Goal: Task Accomplishment & Management: Use online tool/utility

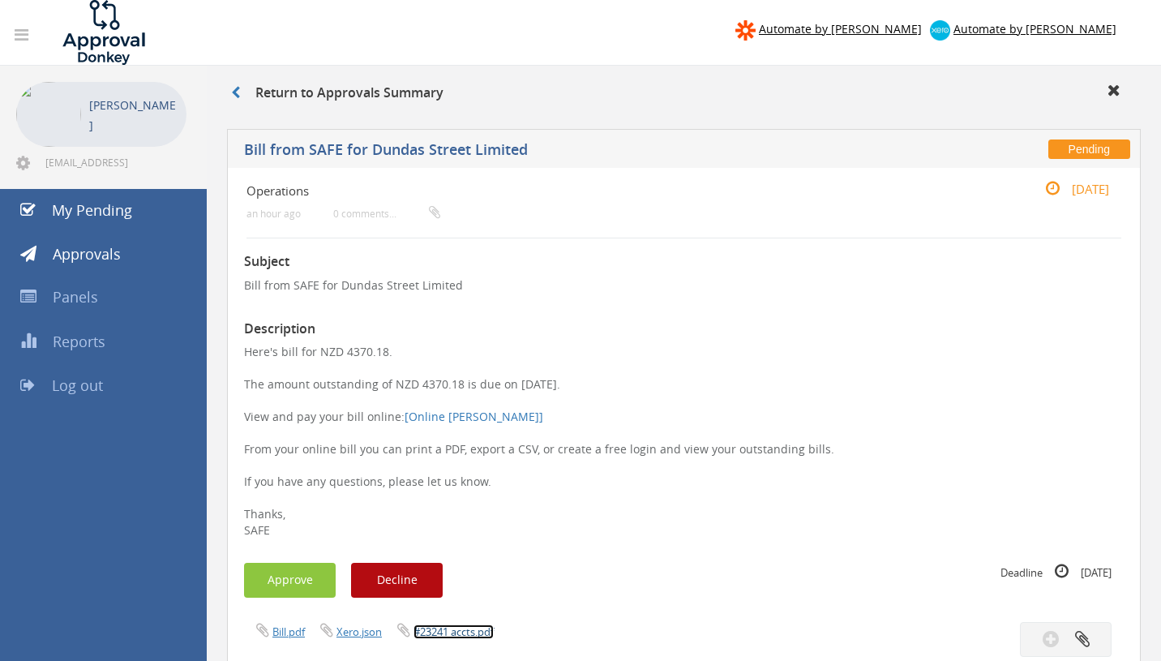
click at [466, 636] on link "#23241 accts.pdf" at bounding box center [453, 631] width 80 height 15
click at [284, 585] on button "Approve" at bounding box center [290, 580] width 92 height 35
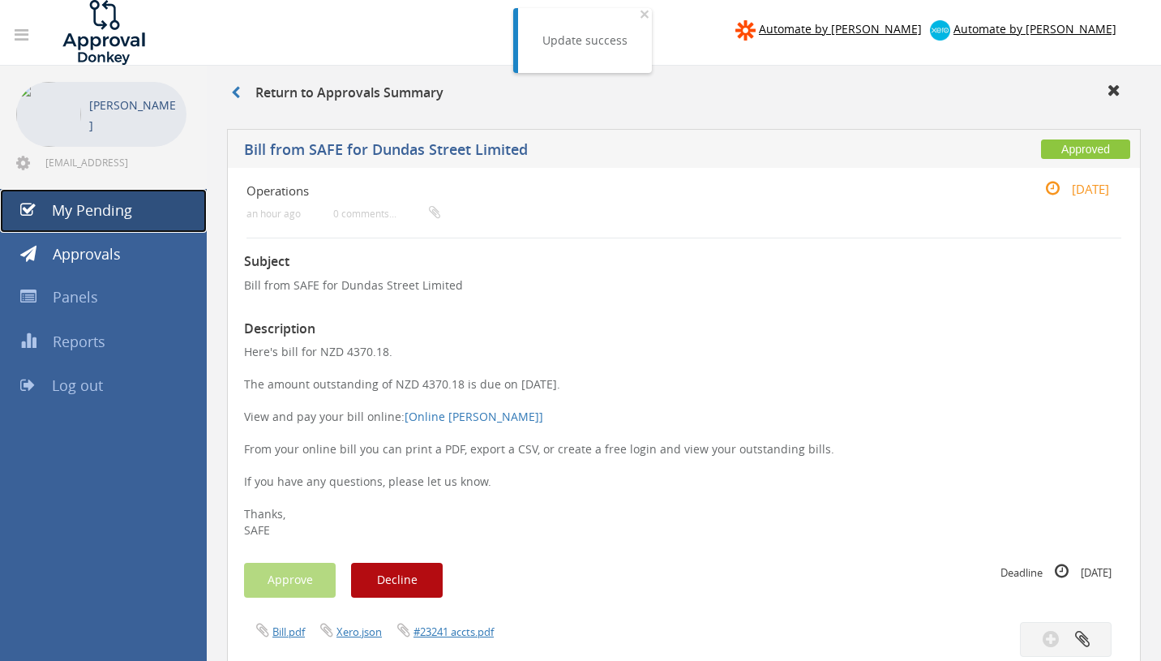
click at [115, 216] on span "My Pending" at bounding box center [92, 209] width 80 height 19
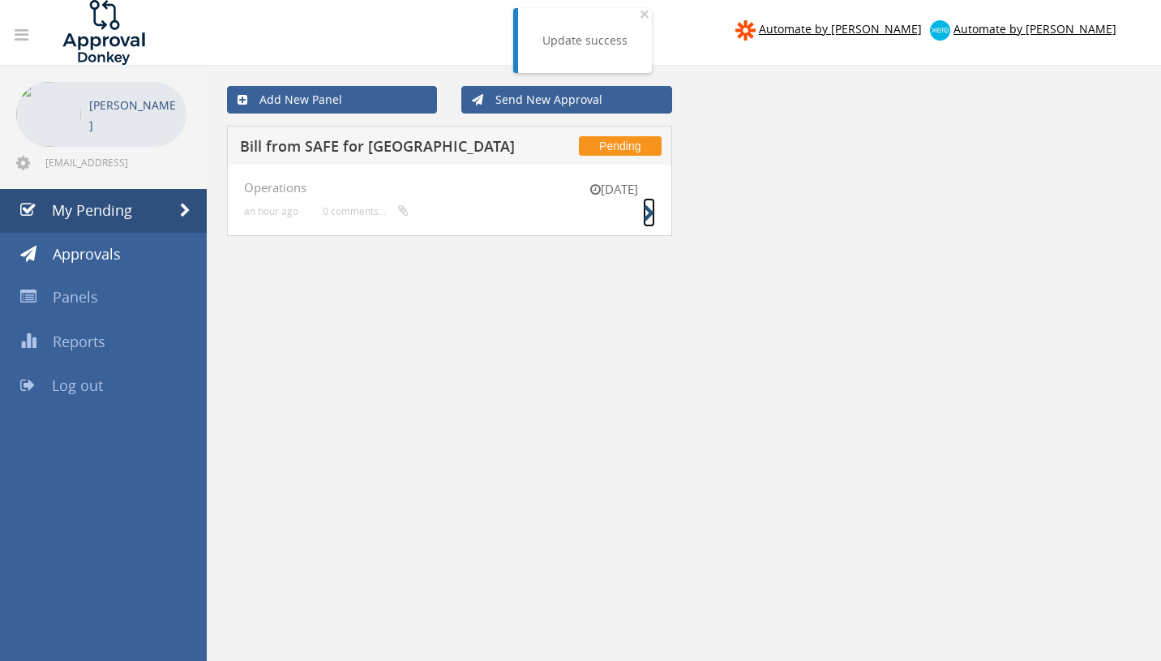
click at [653, 214] on icon at bounding box center [649, 213] width 12 height 17
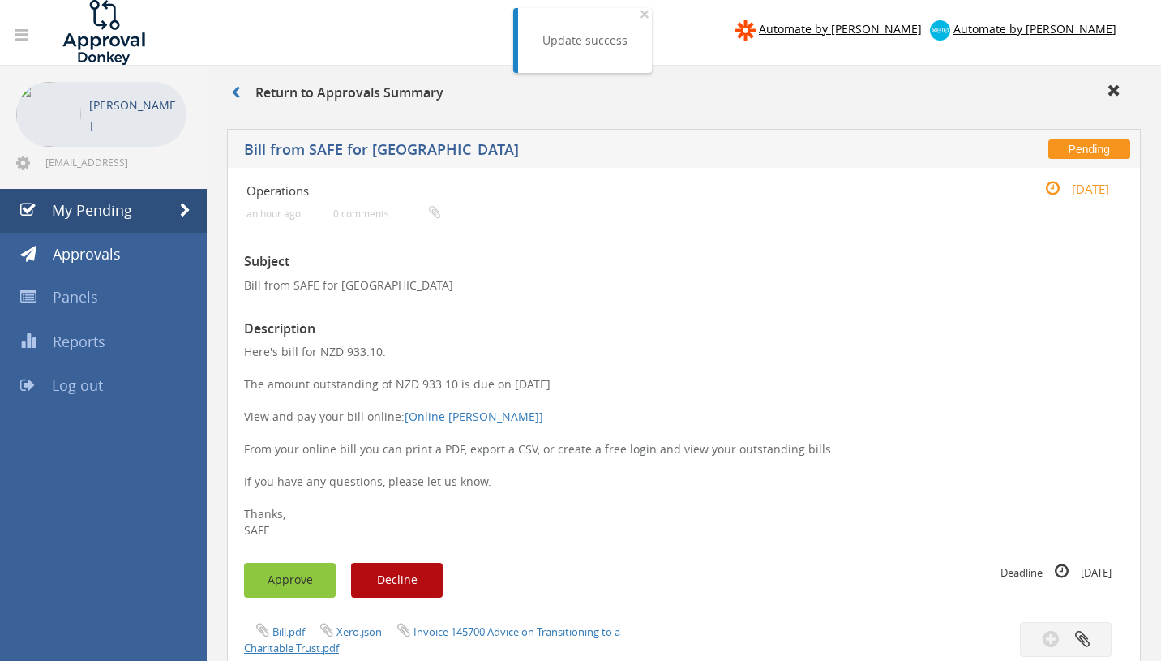
click at [290, 582] on button "Approve" at bounding box center [290, 580] width 92 height 35
